Goal: Contribute content: Add original content to the website for others to see

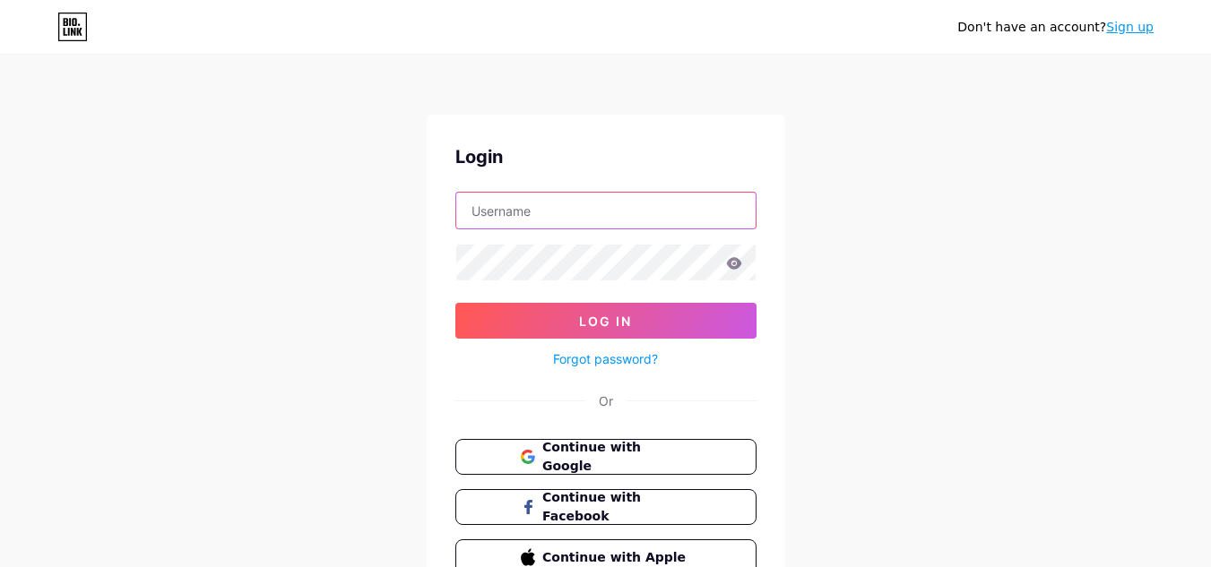
click at [521, 205] on input "text" at bounding box center [605, 211] width 299 height 36
paste input "jupiterpergola"
type input "jupiterpergola"
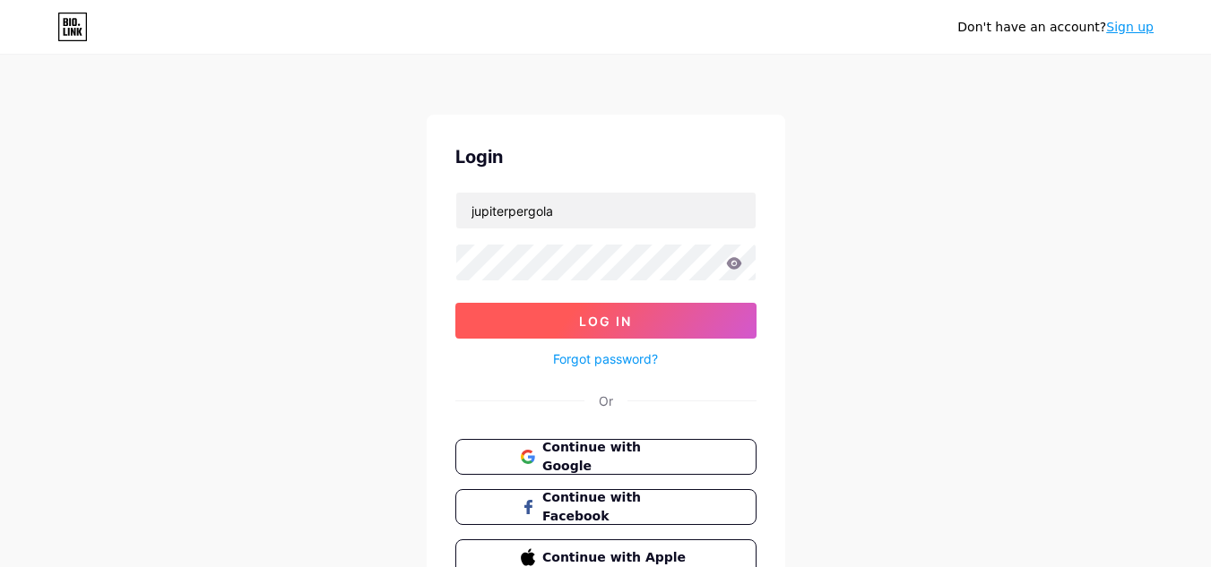
click at [612, 320] on span "Log In" at bounding box center [605, 321] width 53 height 15
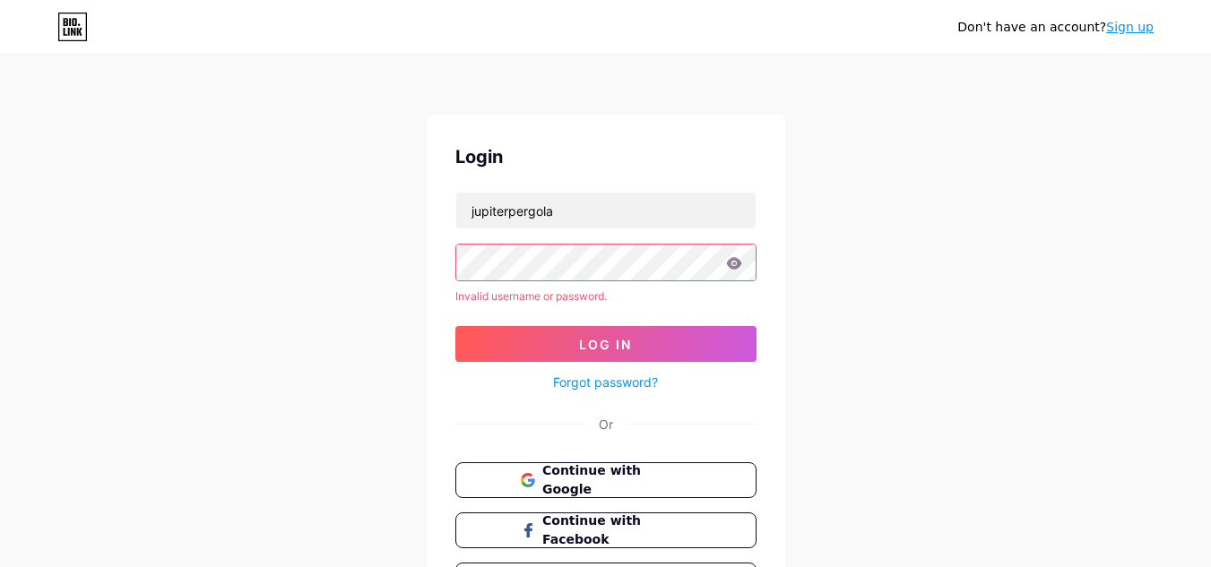
click at [455, 326] on button "Log In" at bounding box center [605, 344] width 301 height 36
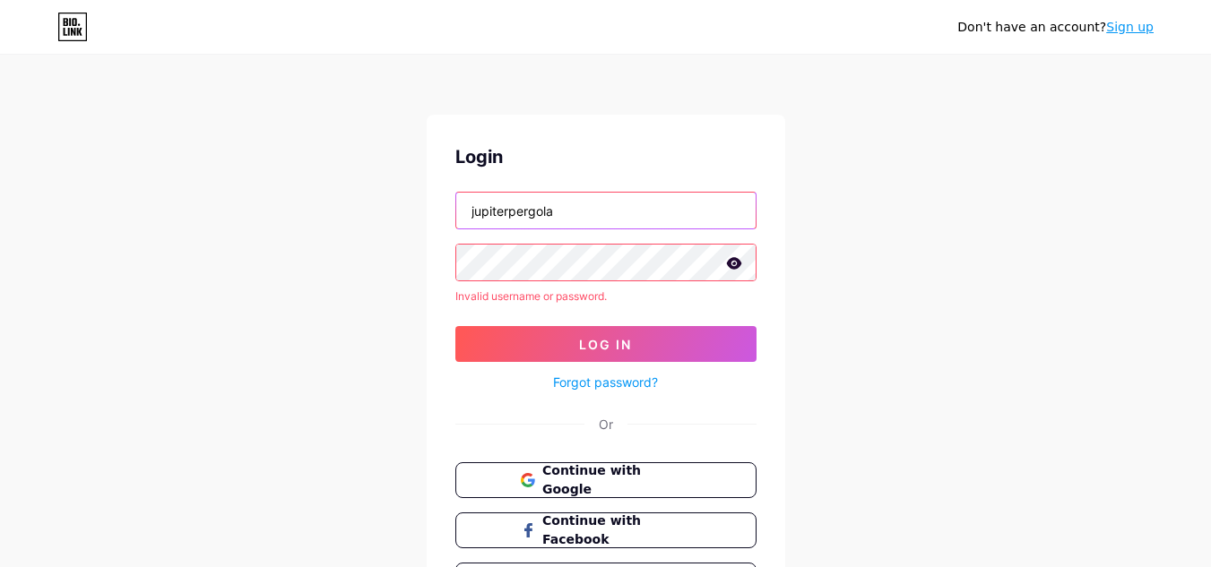
click at [522, 201] on input "jupiterpergola" at bounding box center [605, 211] width 299 height 36
paste input "usa"
type input "jupiterpergolausa"
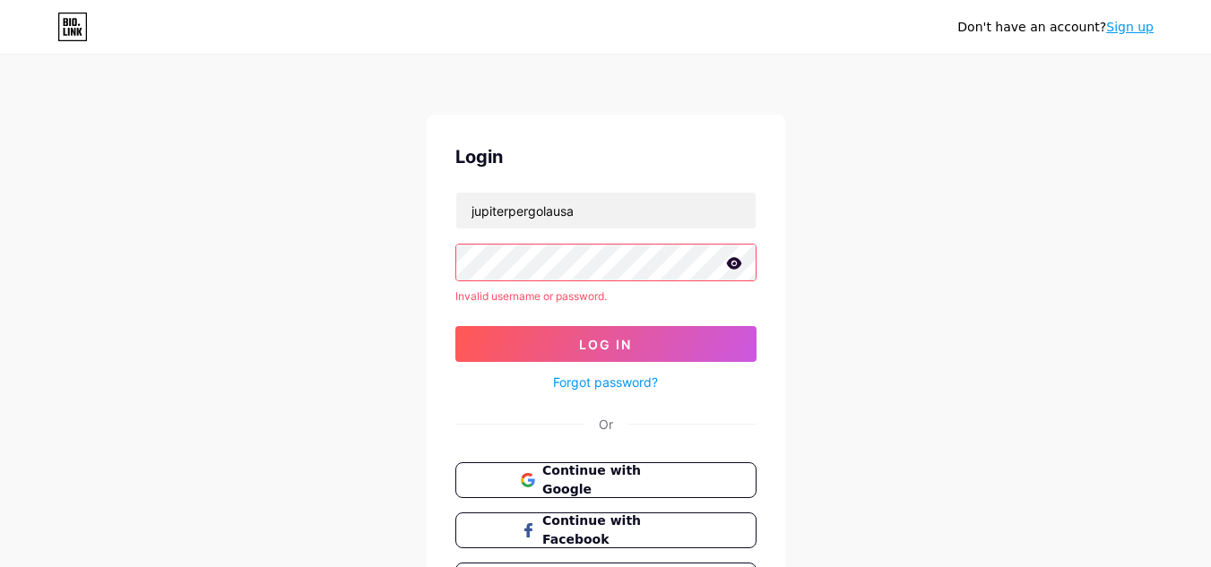
click at [455, 326] on button "Log In" at bounding box center [605, 344] width 301 height 36
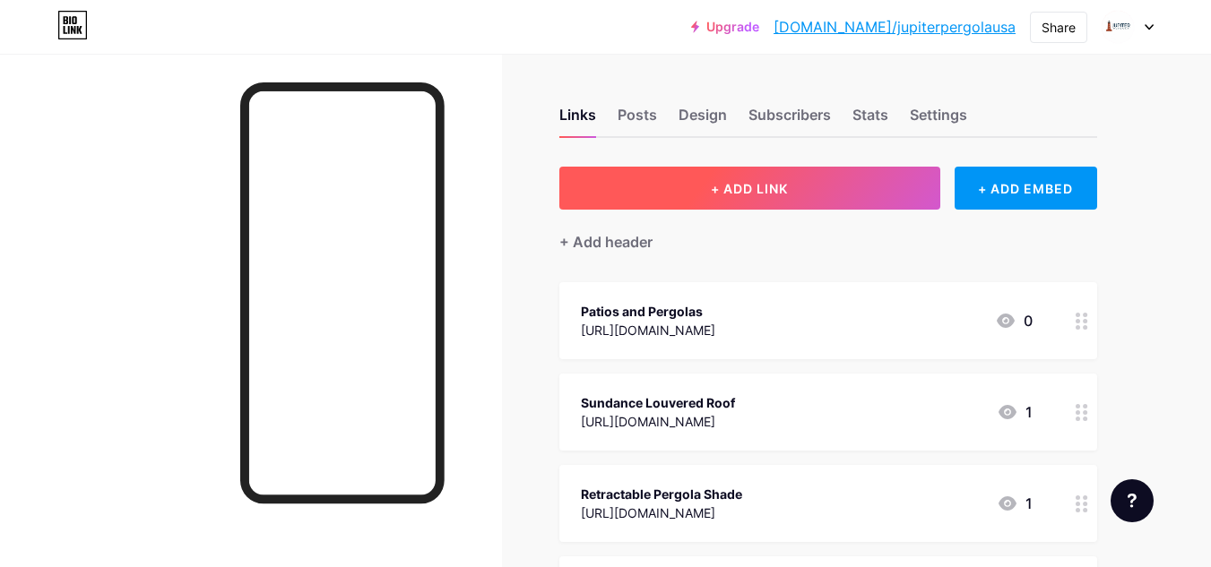
click at [741, 176] on button "+ ADD LINK" at bounding box center [749, 188] width 381 height 43
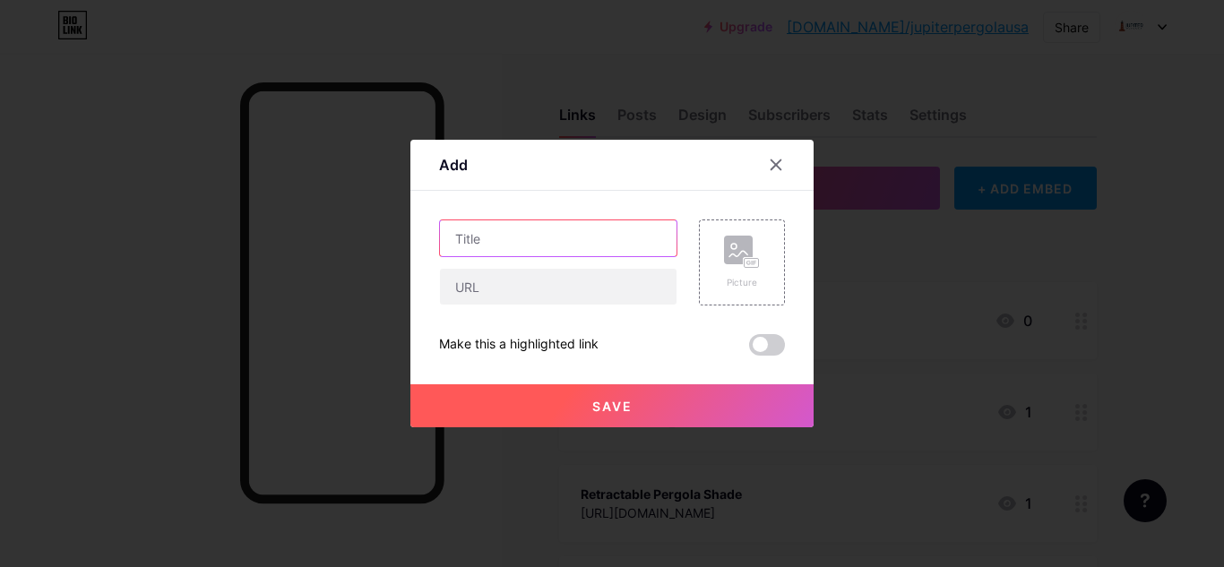
paste input "Waterproof Pergola Covers"
click at [578, 237] on input "Waterproof Pergola Covers" at bounding box center [558, 238] width 237 height 36
type input "Waterproof Pergola Covers"
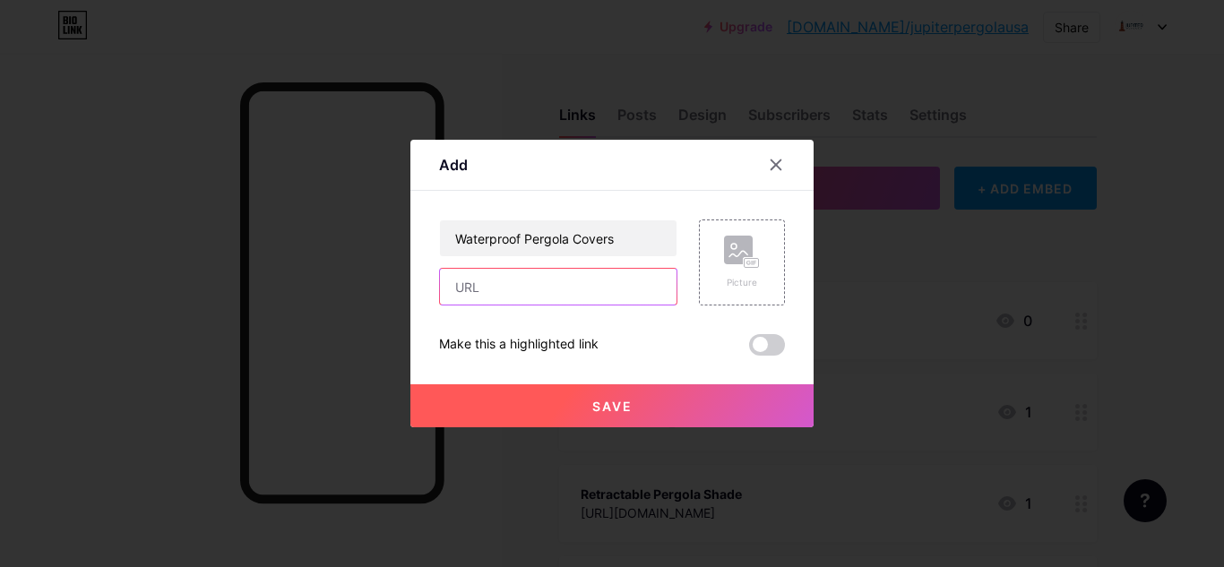
click at [583, 285] on input "text" at bounding box center [558, 287] width 237 height 36
paste input "[URL][DOMAIN_NAME]"
type input "[URL][DOMAIN_NAME]"
click at [600, 403] on span "Save" at bounding box center [612, 406] width 40 height 15
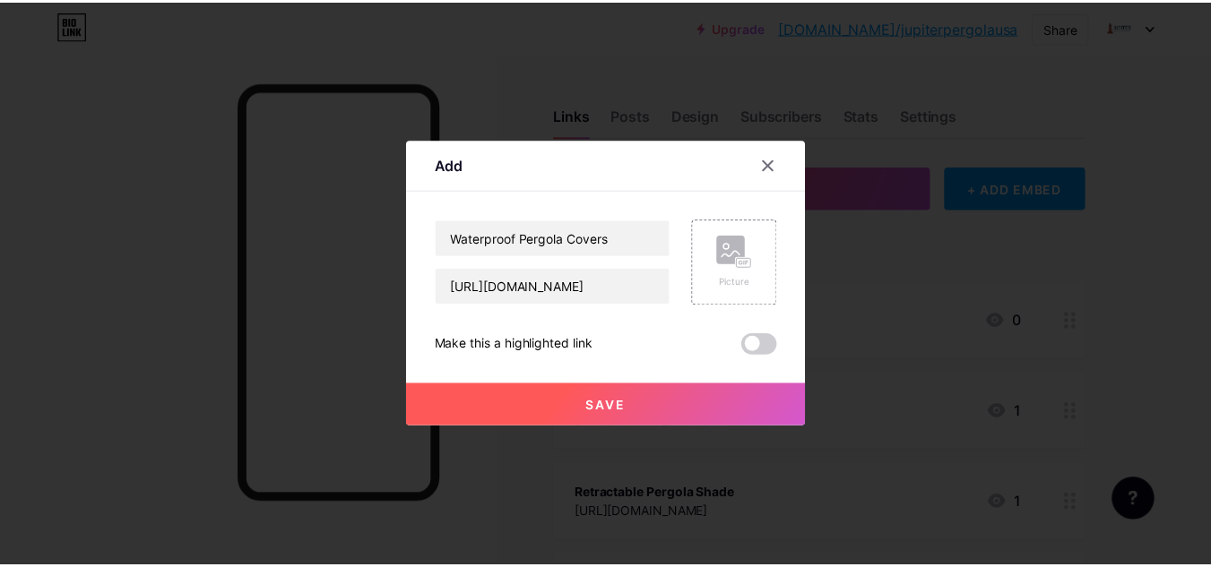
scroll to position [0, 0]
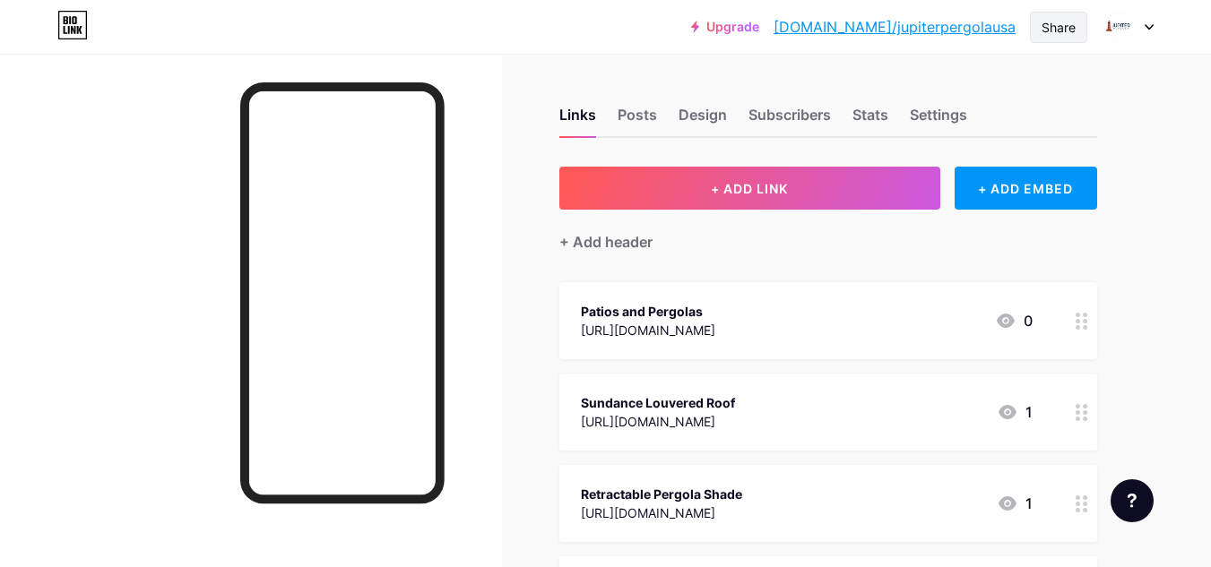
click at [1064, 22] on div "Share" at bounding box center [1058, 27] width 34 height 19
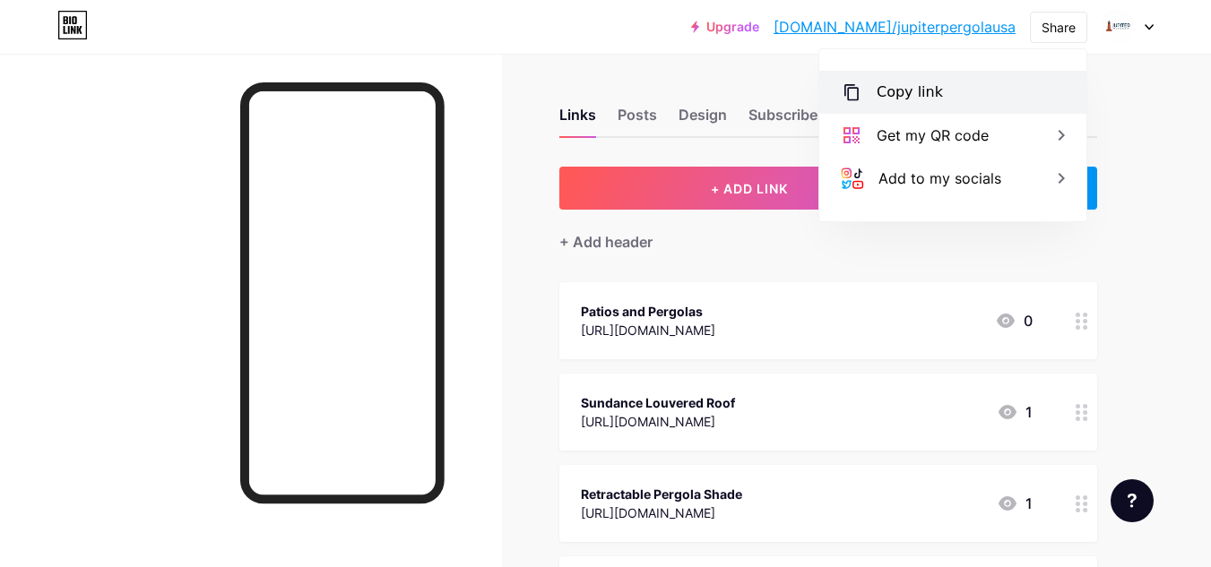
click at [945, 81] on div "Copy link" at bounding box center [952, 92] width 267 height 43
